Goal: Information Seeking & Learning: Learn about a topic

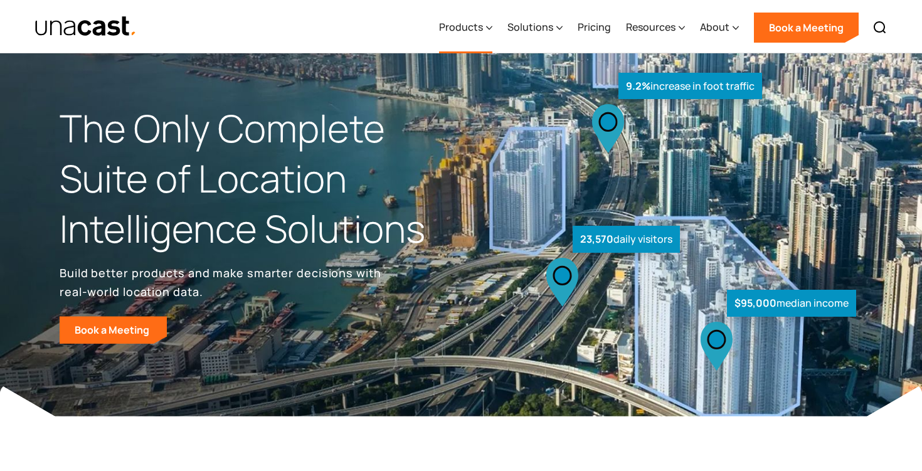
click at [478, 31] on div "Products" at bounding box center [461, 26] width 44 height 15
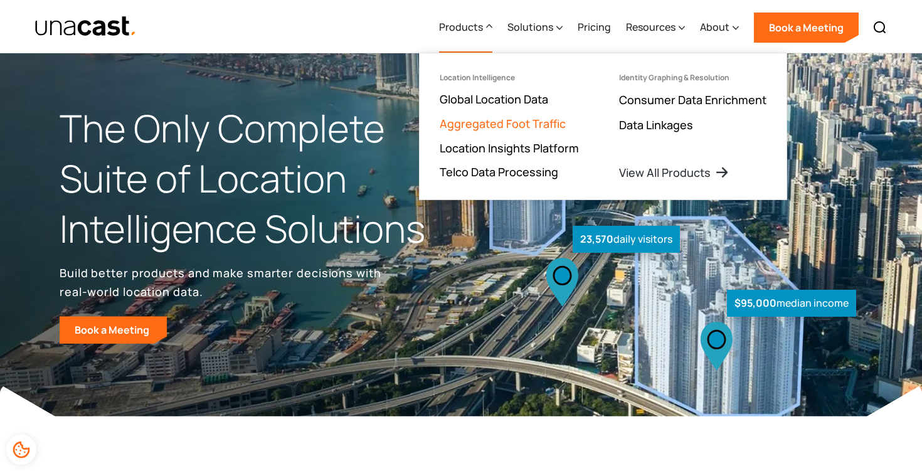
click at [501, 122] on link "Aggregated Foot Traffic" at bounding box center [503, 123] width 126 height 15
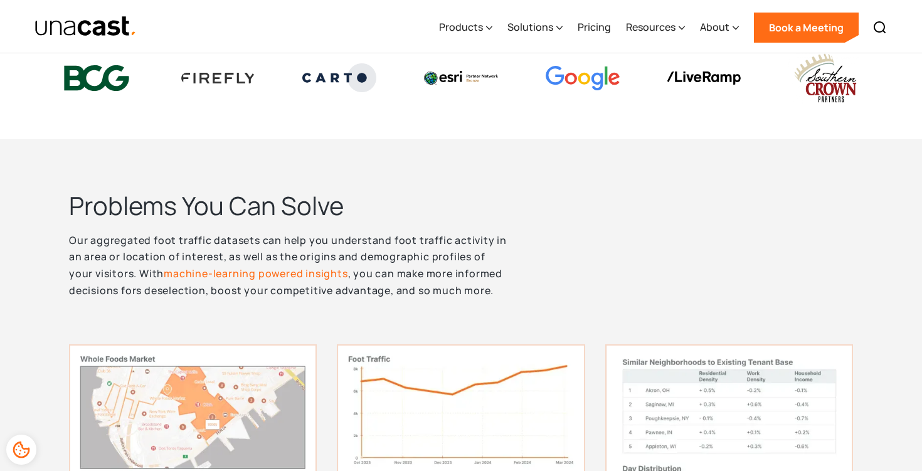
scroll to position [146, 0]
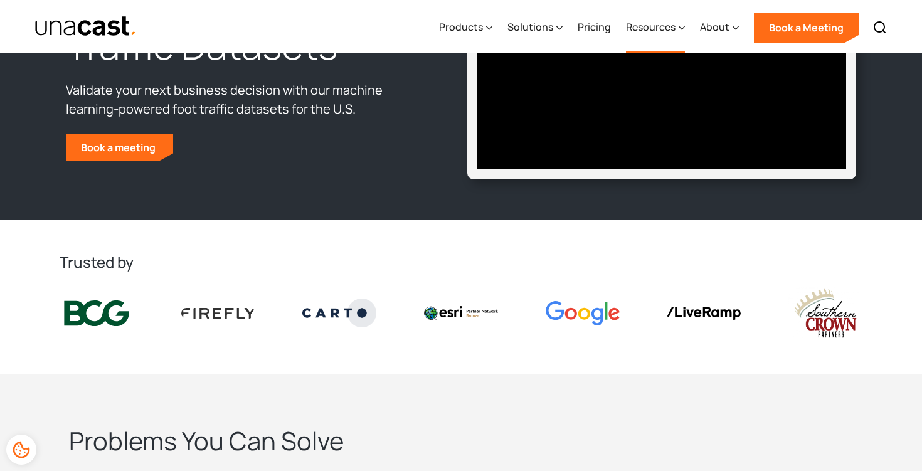
click at [648, 33] on div "Resources" at bounding box center [651, 26] width 50 height 15
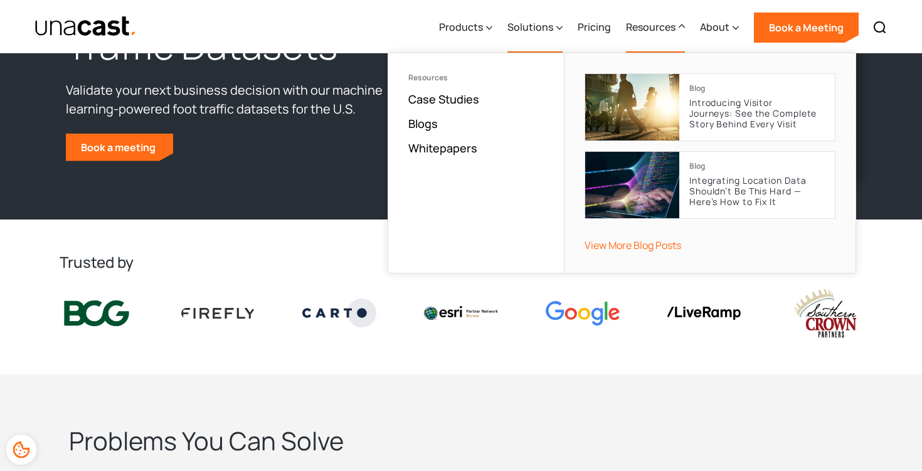
click at [524, 26] on div "Solutions" at bounding box center [530, 26] width 46 height 15
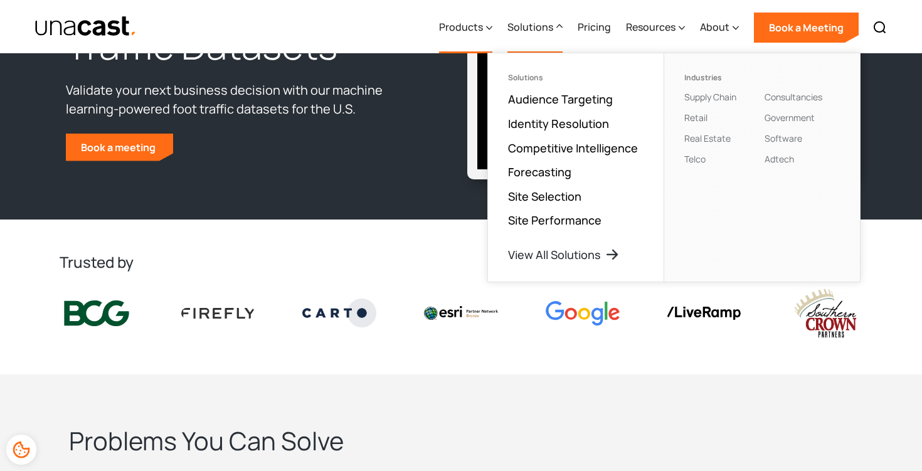
click at [481, 28] on div "Products" at bounding box center [461, 26] width 44 height 15
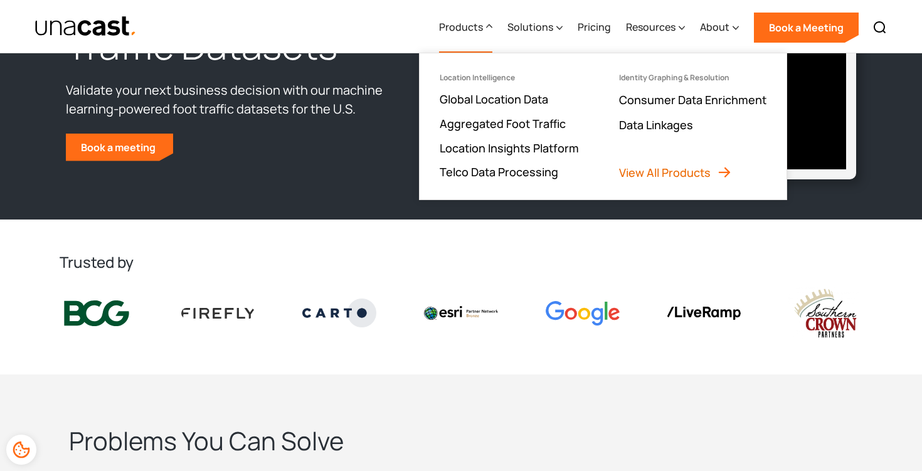
click at [688, 174] on link "View All Products" at bounding box center [675, 172] width 113 height 15
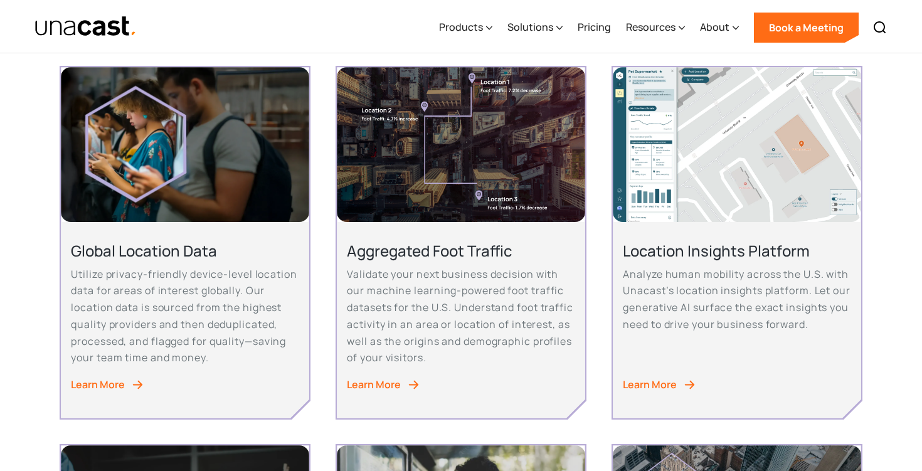
scroll to position [263, 0]
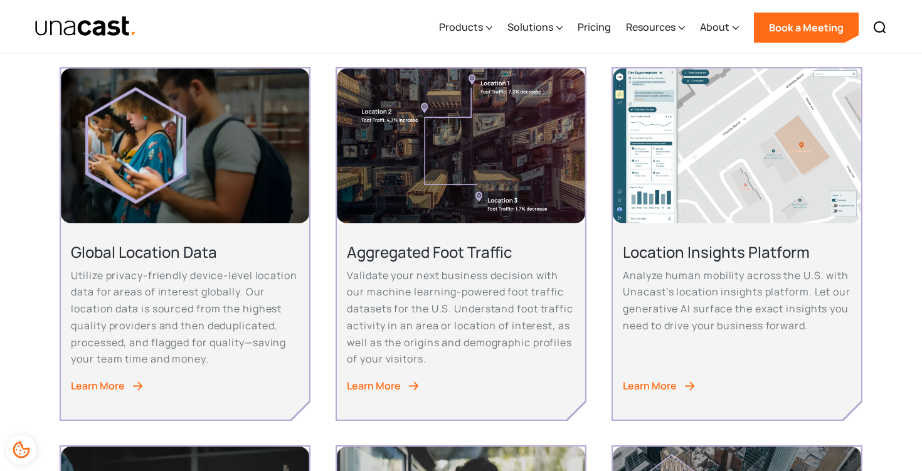
click at [393, 384] on div "Learn More" at bounding box center [374, 386] width 54 height 17
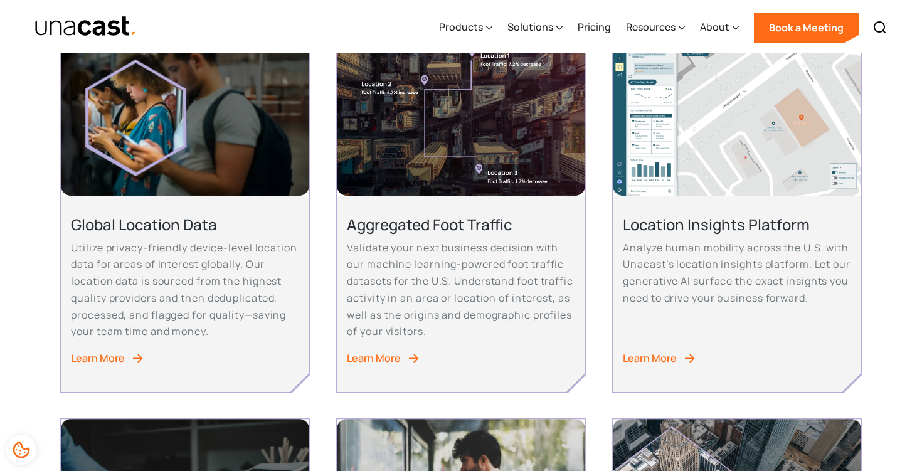
scroll to position [0, 0]
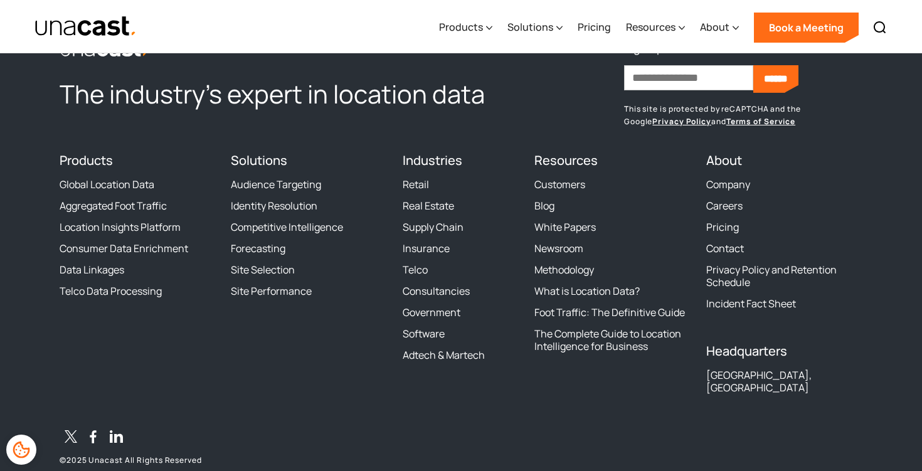
scroll to position [3418, 0]
